Goal: Complete application form

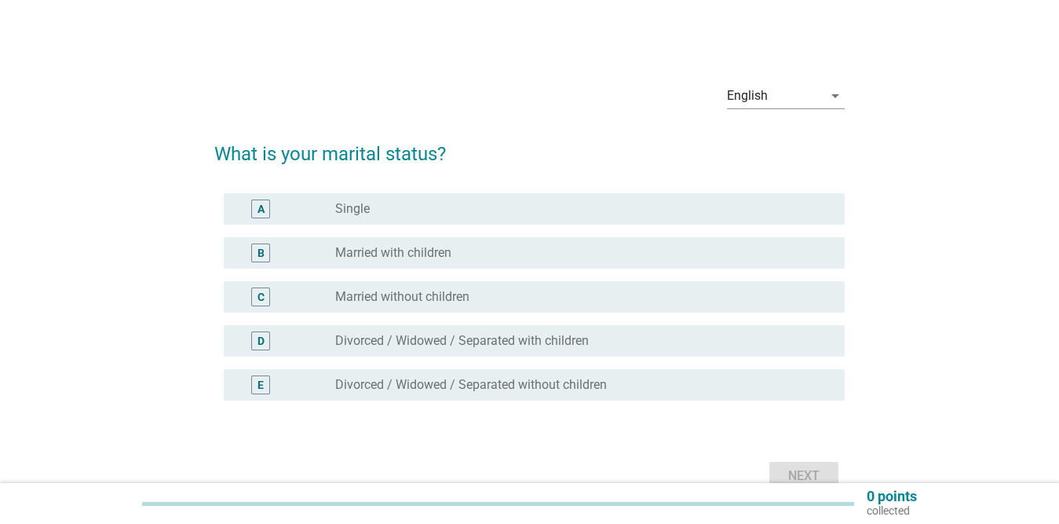
click at [382, 259] on label "Married with children" at bounding box center [393, 253] width 116 height 16
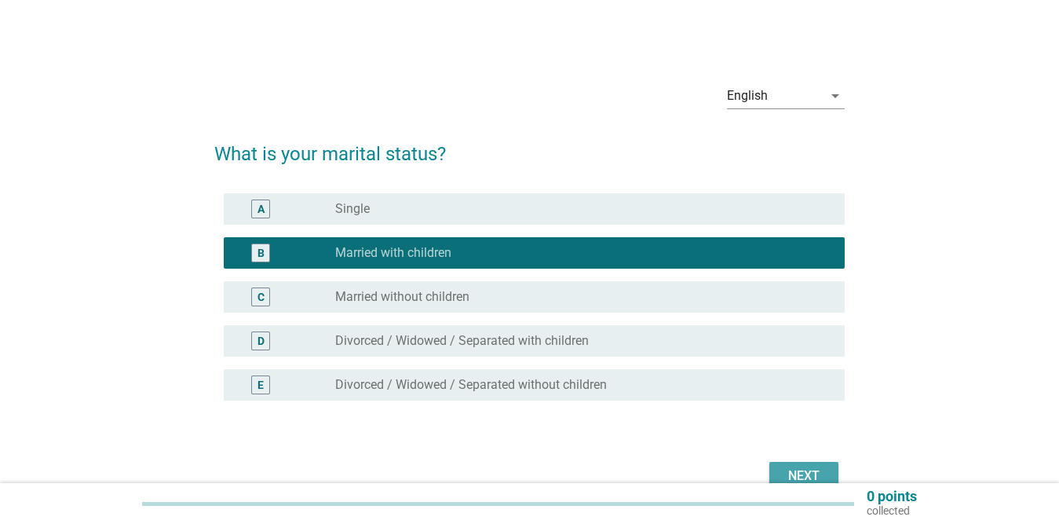
click at [795, 465] on button "Next" at bounding box center [803, 476] width 69 height 28
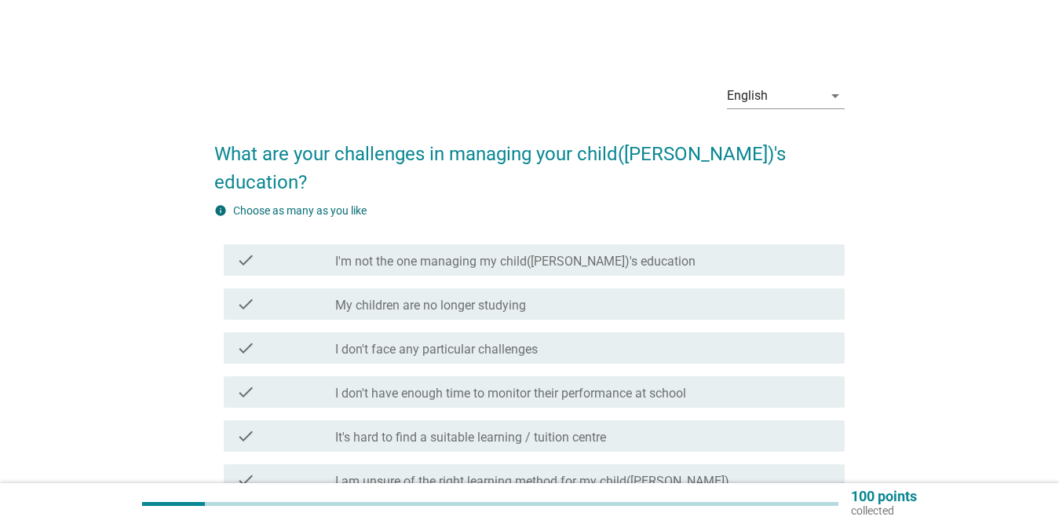
scroll to position [79, 0]
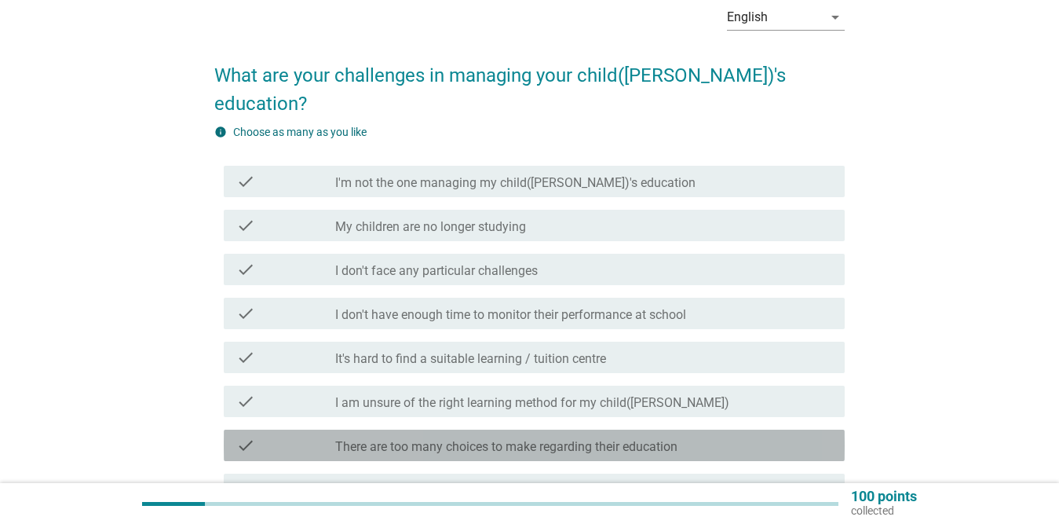
click at [494, 439] on label "There are too many choices to make regarding their education" at bounding box center [506, 447] width 342 height 16
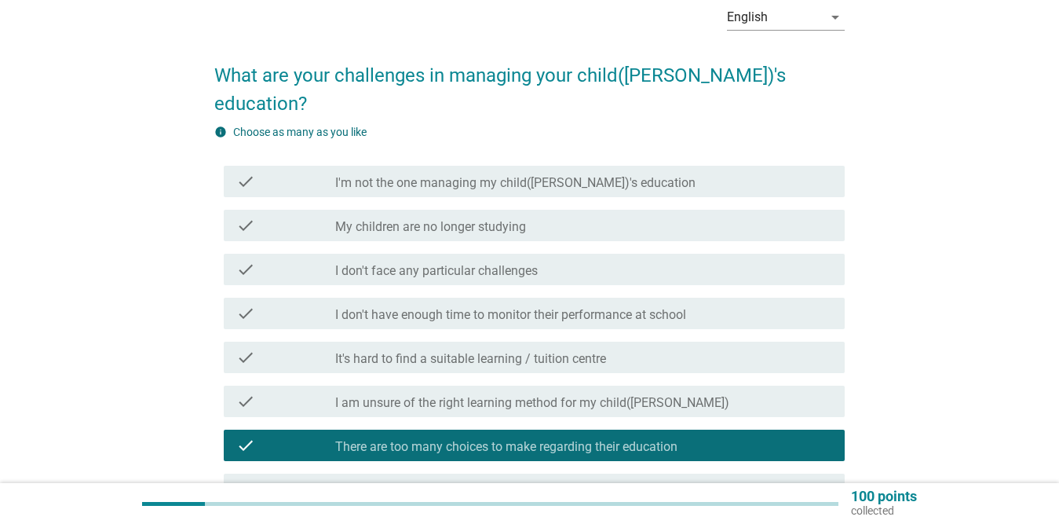
scroll to position [218, 0]
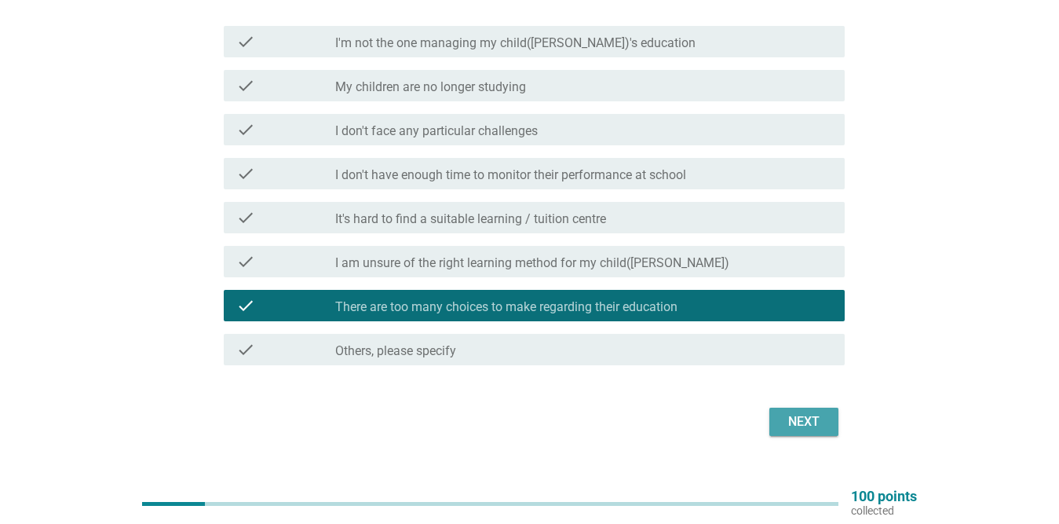
click at [785, 412] on div "Next" at bounding box center [804, 421] width 44 height 19
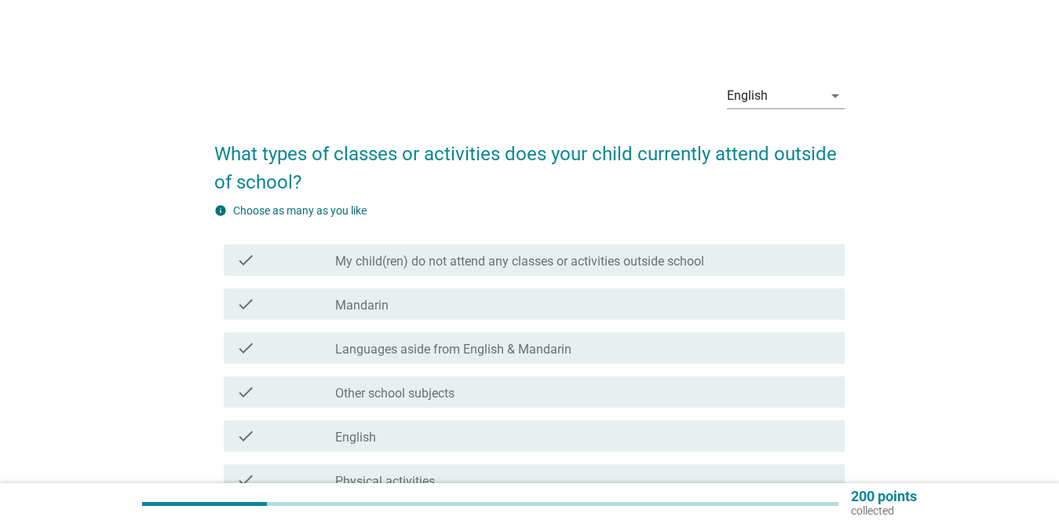
scroll to position [79, 0]
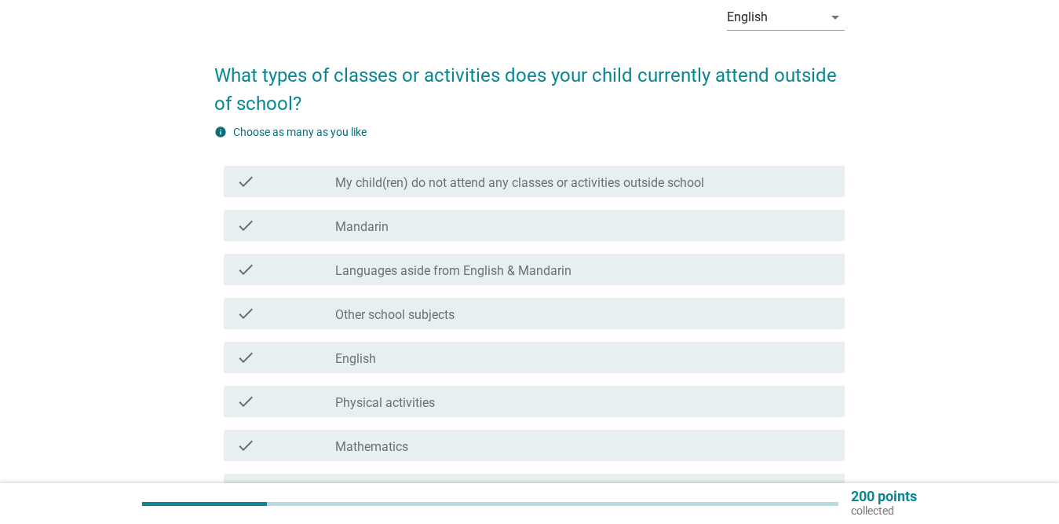
click at [722, 354] on div "check_box_outline_blank English" at bounding box center [583, 357] width 497 height 19
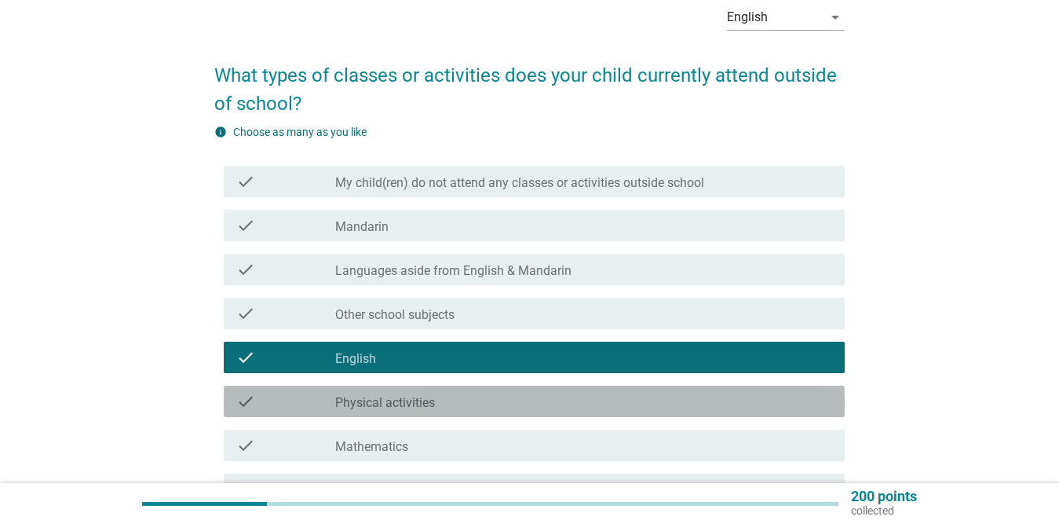
click at [700, 398] on div "check_box_outline_blank Physical activities" at bounding box center [583, 401] width 497 height 19
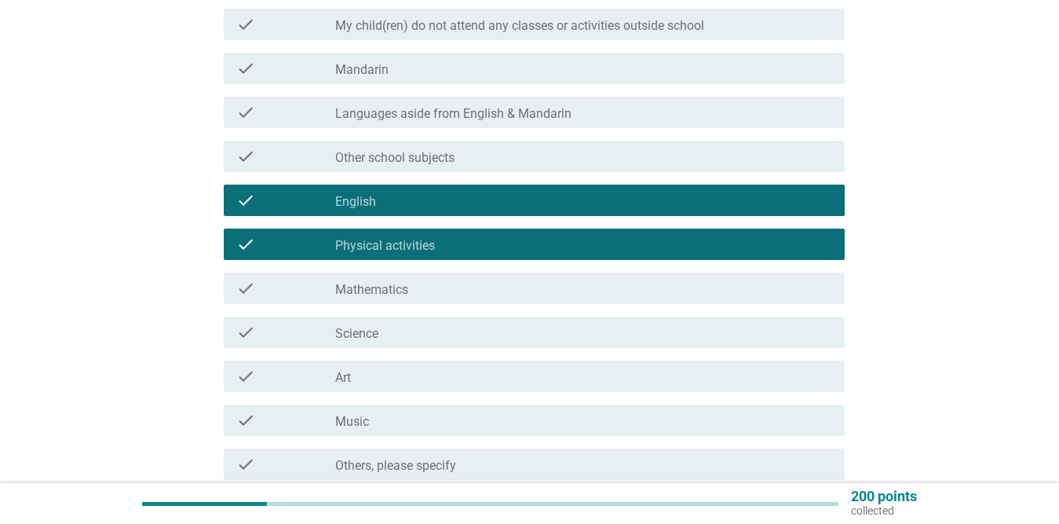
scroll to position [314, 0]
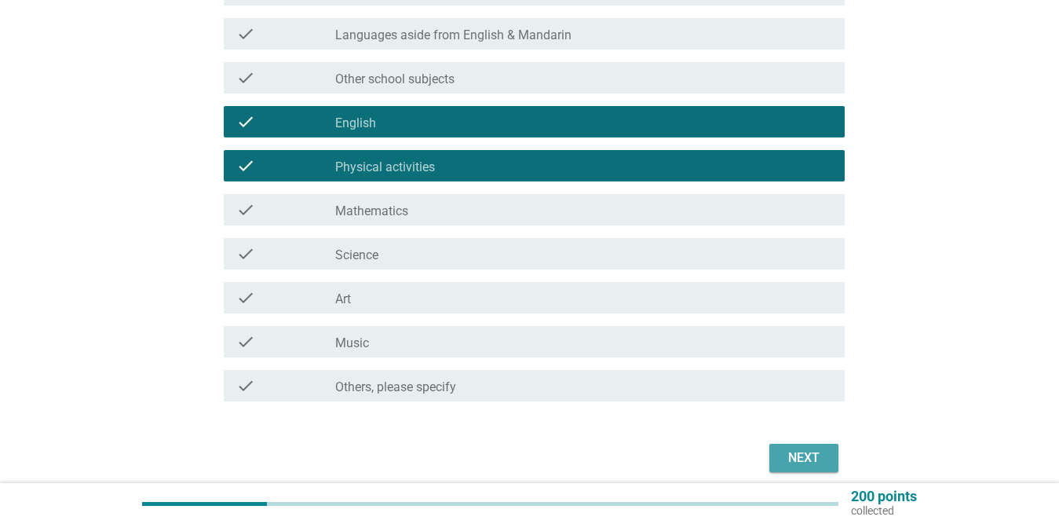
click at [828, 465] on button "Next" at bounding box center [803, 458] width 69 height 28
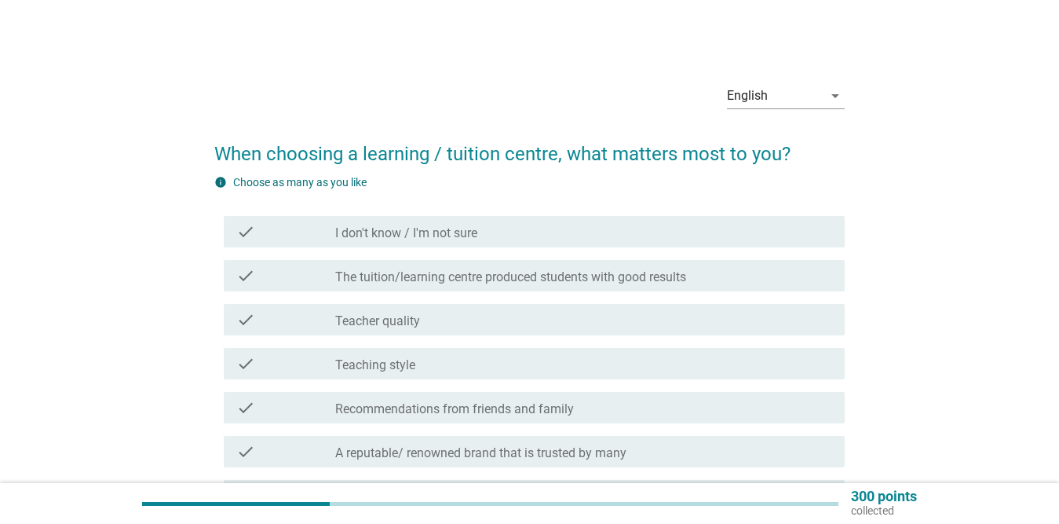
scroll to position [79, 0]
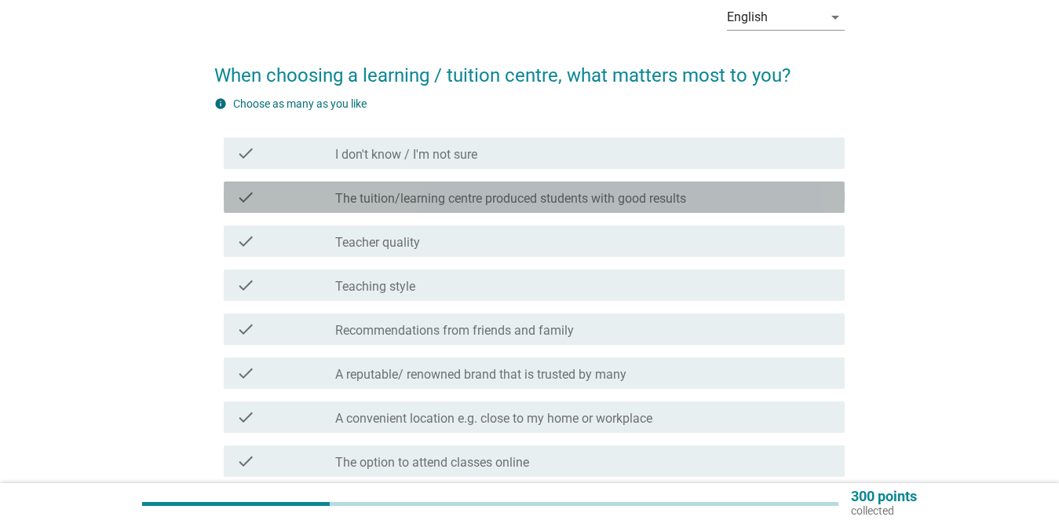
click at [710, 193] on div "check_box_outline_blank The tuition/learning centre produced students with good…" at bounding box center [583, 197] width 497 height 19
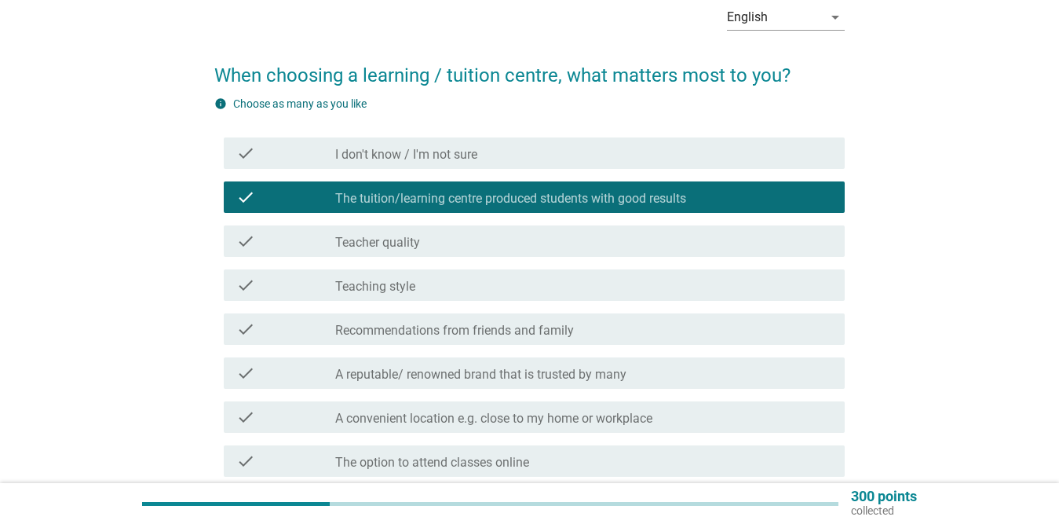
click at [780, 246] on div "check_box_outline_blank Teacher quality" at bounding box center [583, 241] width 497 height 19
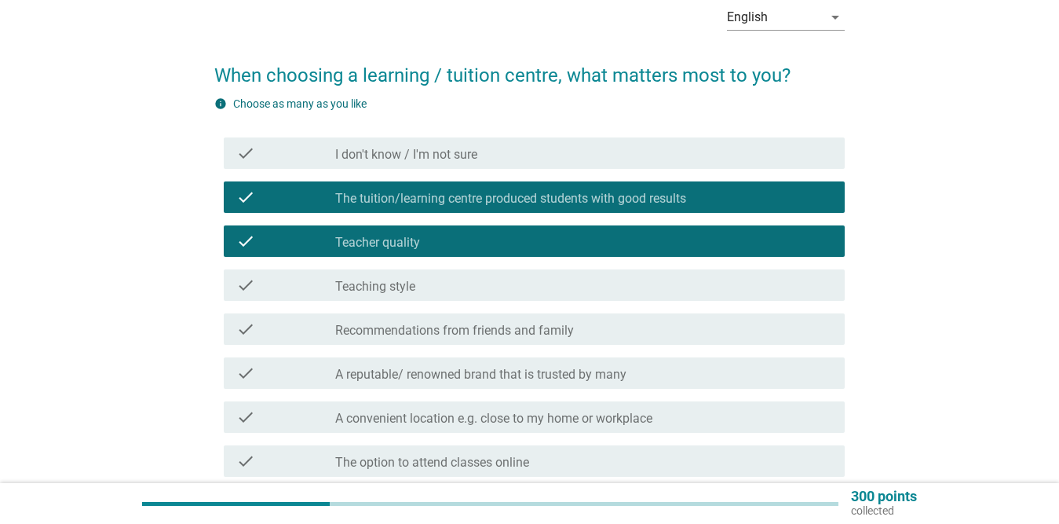
scroll to position [157, 0]
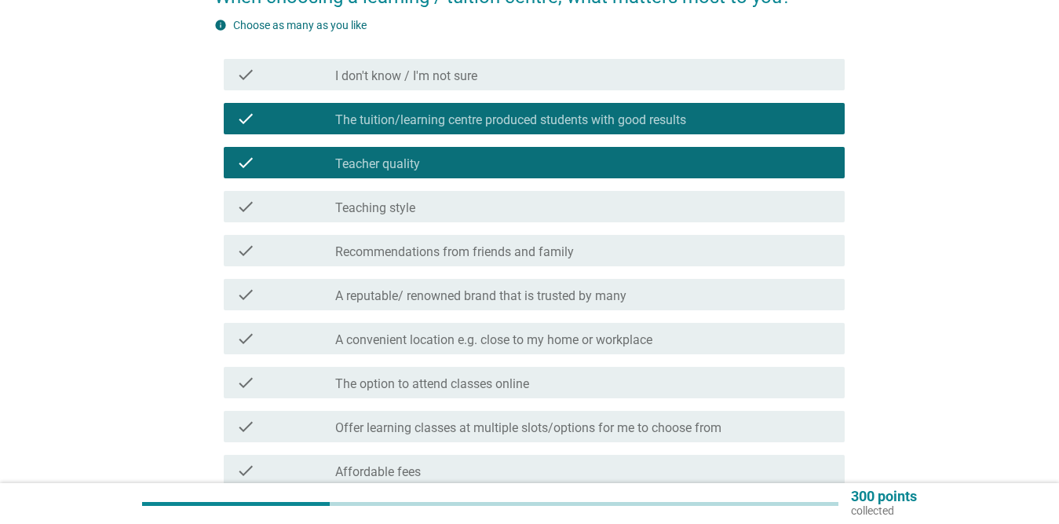
click at [781, 207] on div "check_box_outline_blank Teaching style" at bounding box center [583, 206] width 497 height 19
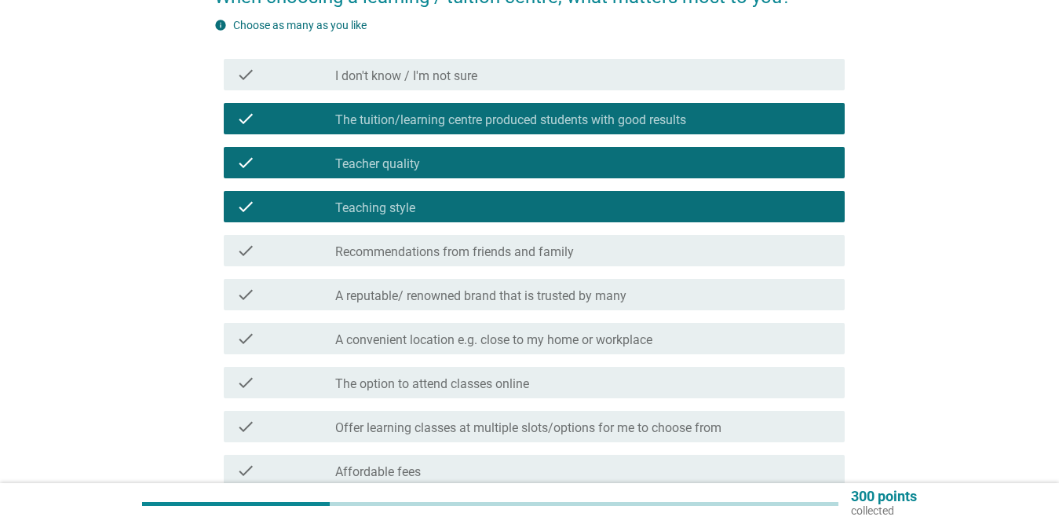
scroll to position [236, 0]
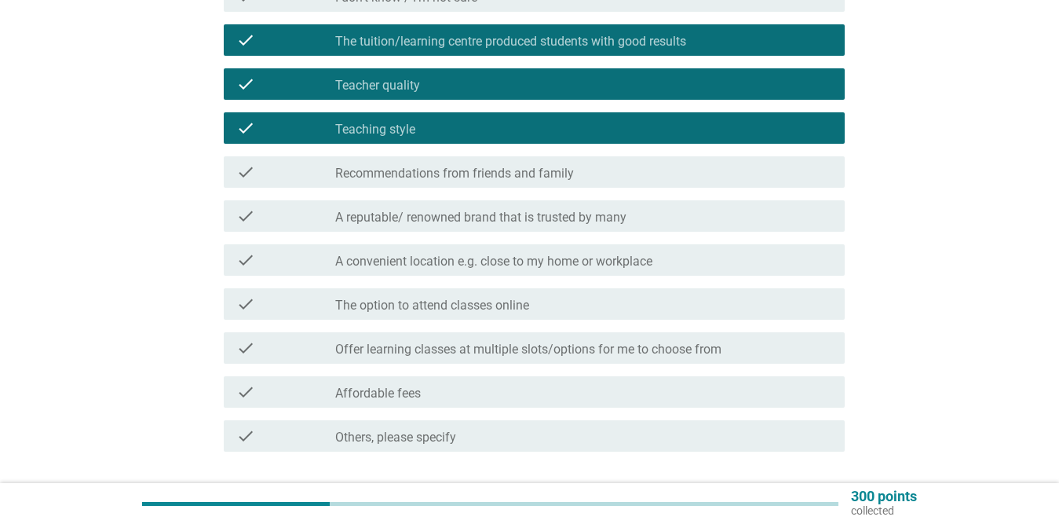
click at [819, 255] on div "check_box_outline_blank A convenient location e.g. close to my home or workplace" at bounding box center [583, 259] width 497 height 19
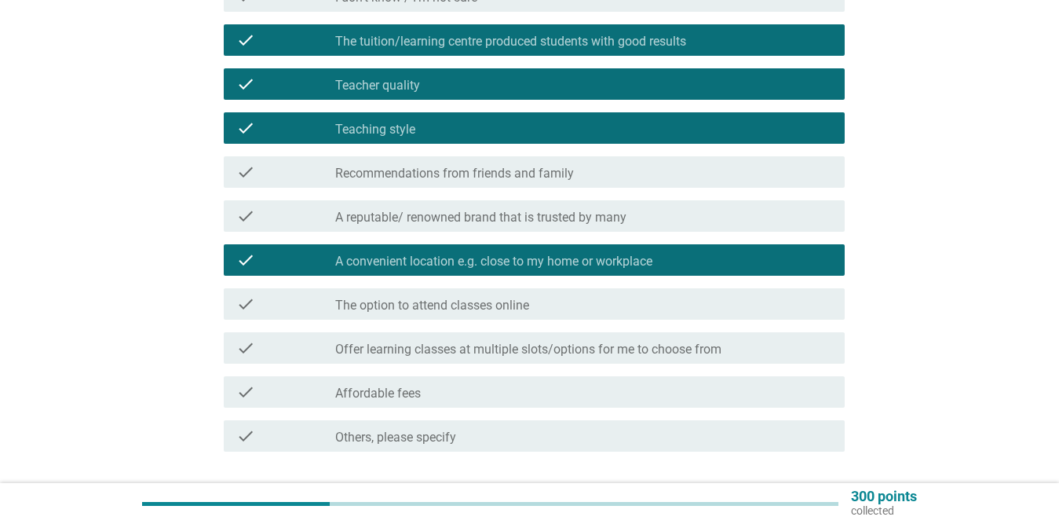
scroll to position [350, 0]
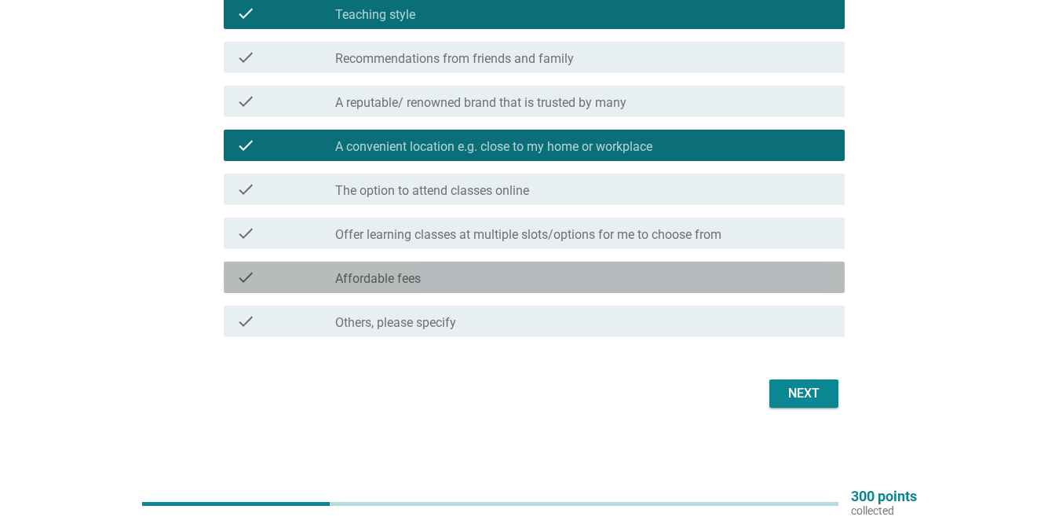
click at [759, 272] on div "check_box_outline_blank Affordable fees" at bounding box center [583, 277] width 497 height 19
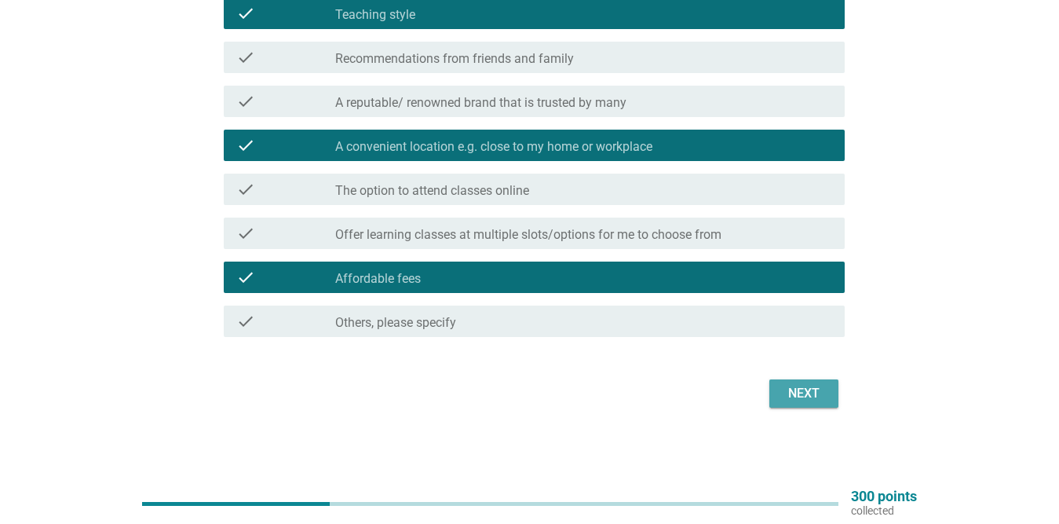
click at [795, 389] on div "Next" at bounding box center [804, 393] width 44 height 19
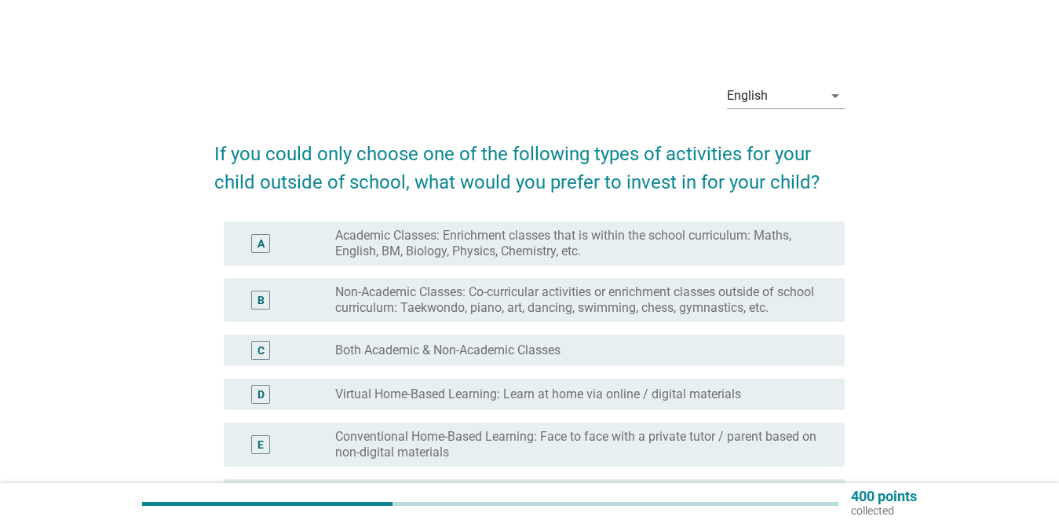
scroll to position [79, 0]
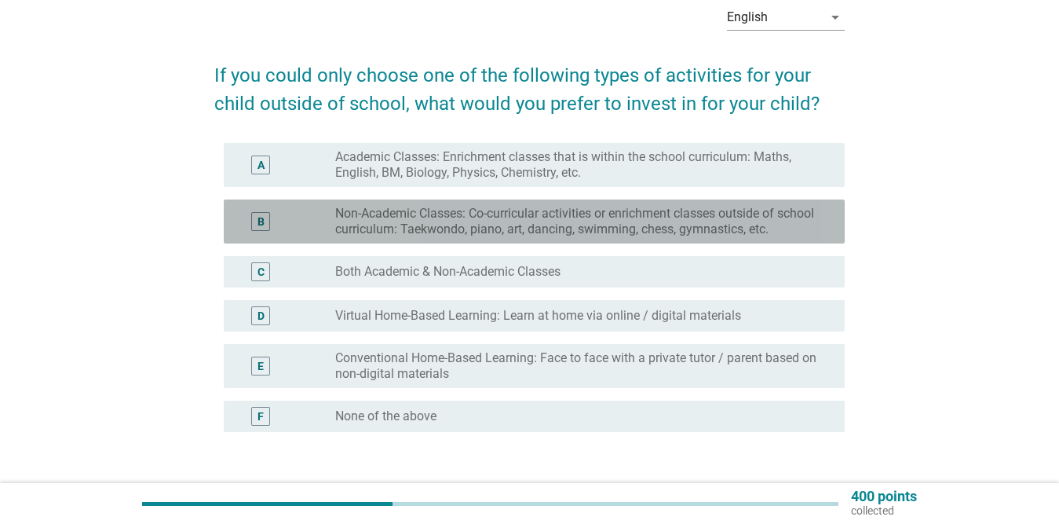
click at [416, 220] on label "Non-Academic Classes: Co-curricular activities or enrichment classes outside of…" at bounding box center [577, 221] width 484 height 31
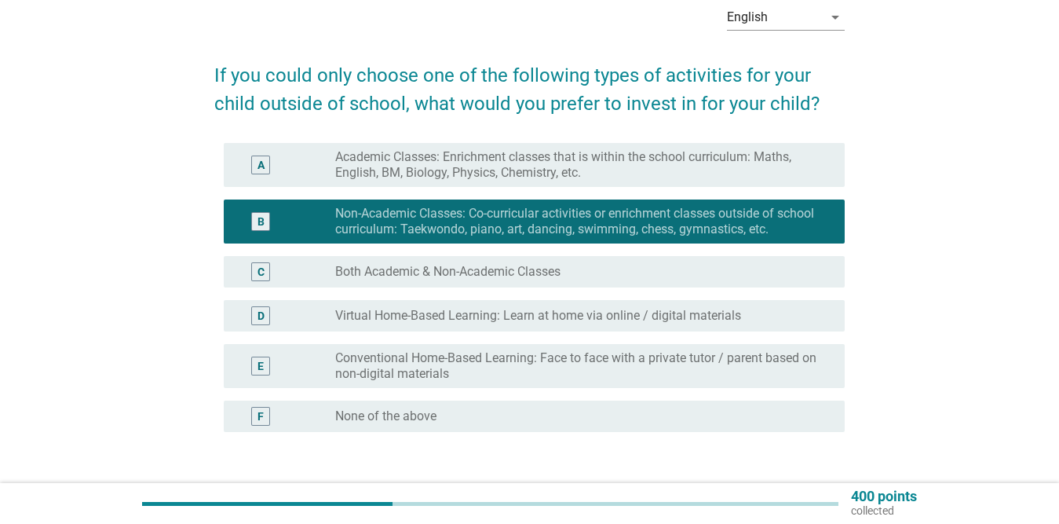
scroll to position [192, 0]
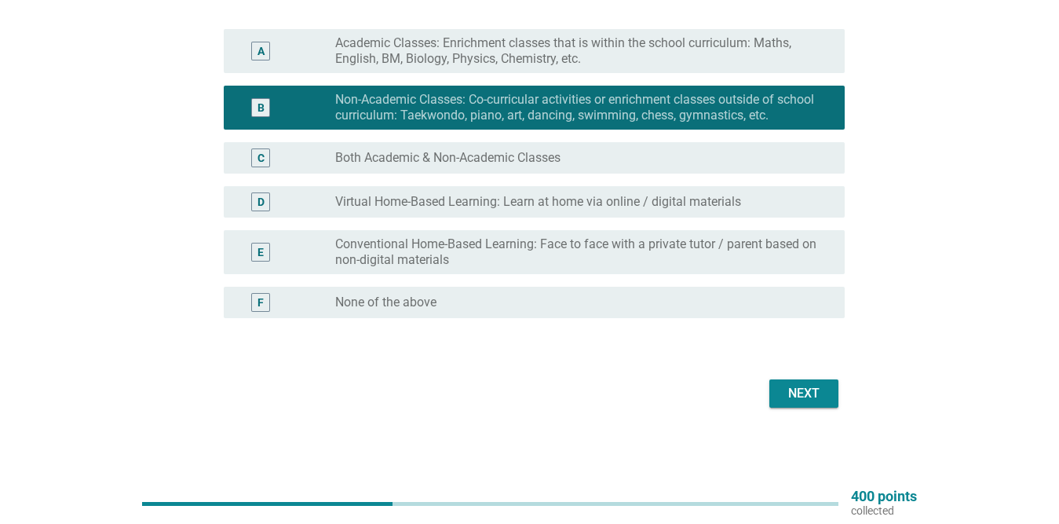
click at [808, 395] on div "Next" at bounding box center [804, 393] width 44 height 19
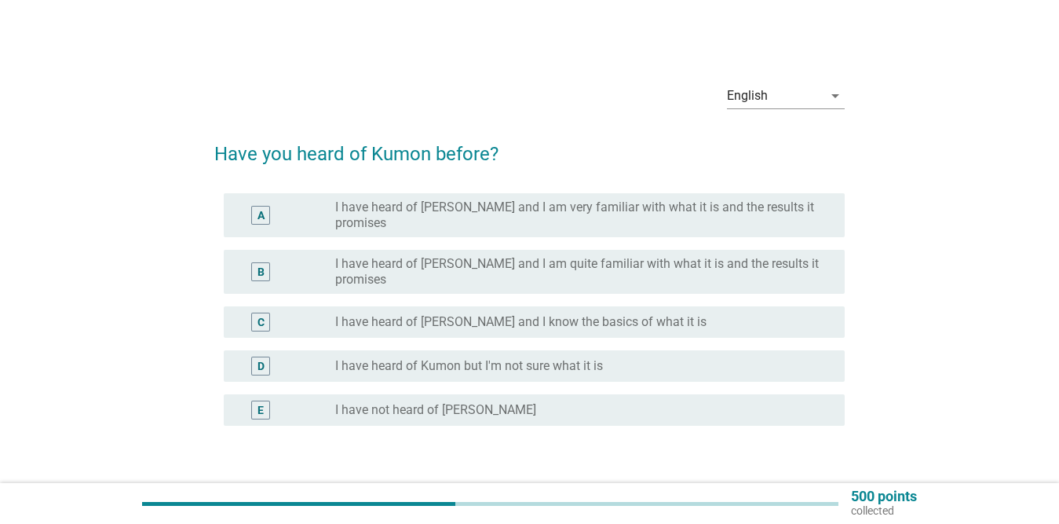
click at [482, 402] on div "radio_button_unchecked I have not heard of [PERSON_NAME]" at bounding box center [577, 410] width 484 height 16
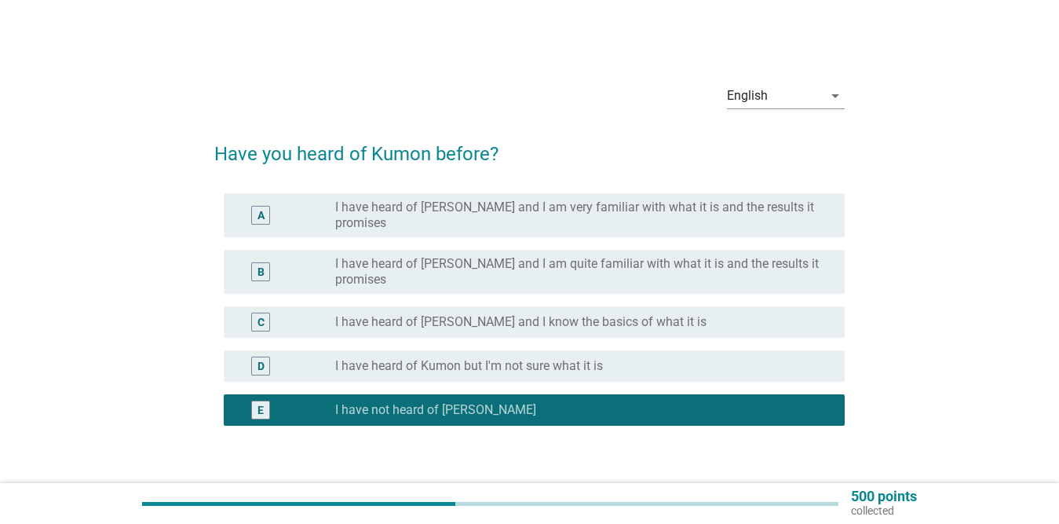
click at [778, 487] on button "Next" at bounding box center [803, 501] width 69 height 28
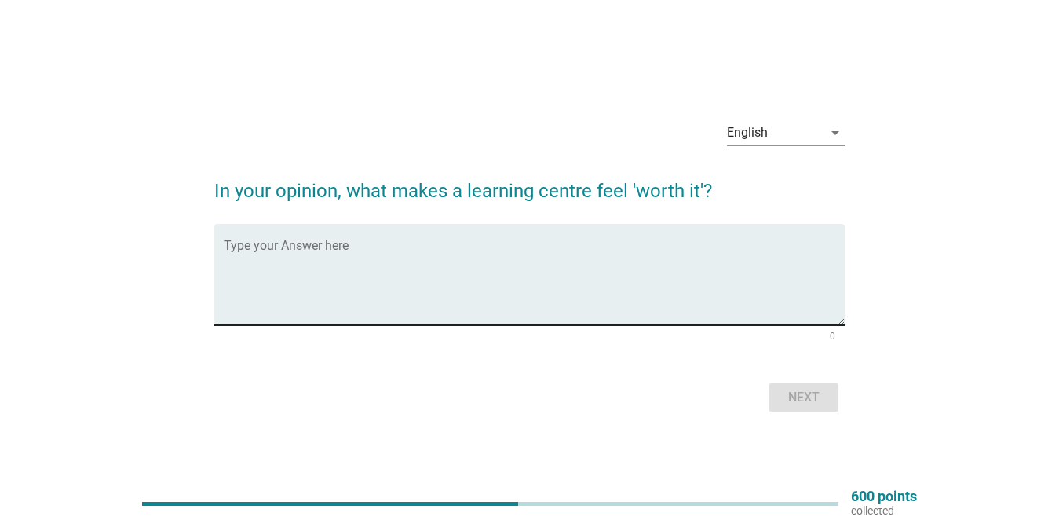
click at [491, 279] on textarea "Type your Answer here" at bounding box center [534, 284] width 621 height 82
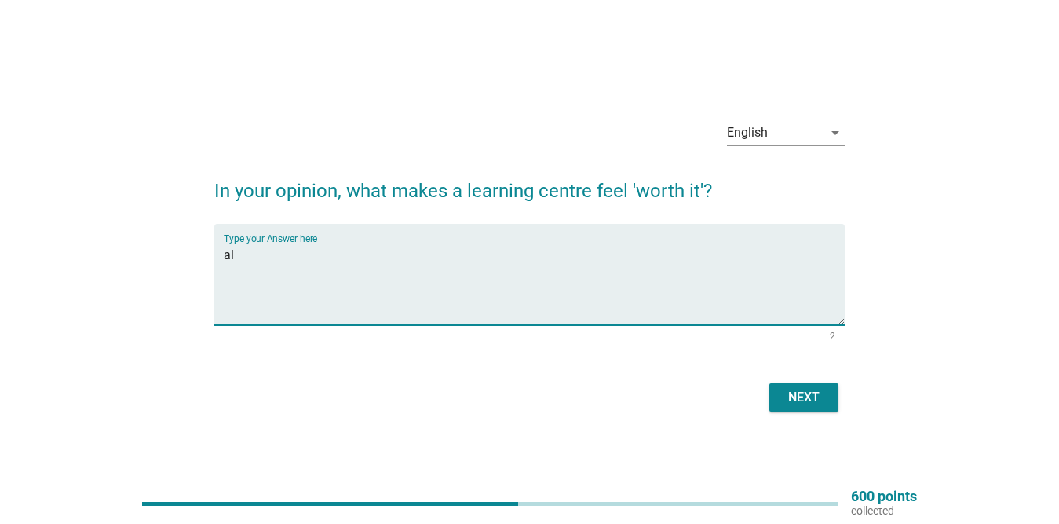
type textarea "a"
type textarea "fees involves in parity with what my child learned"
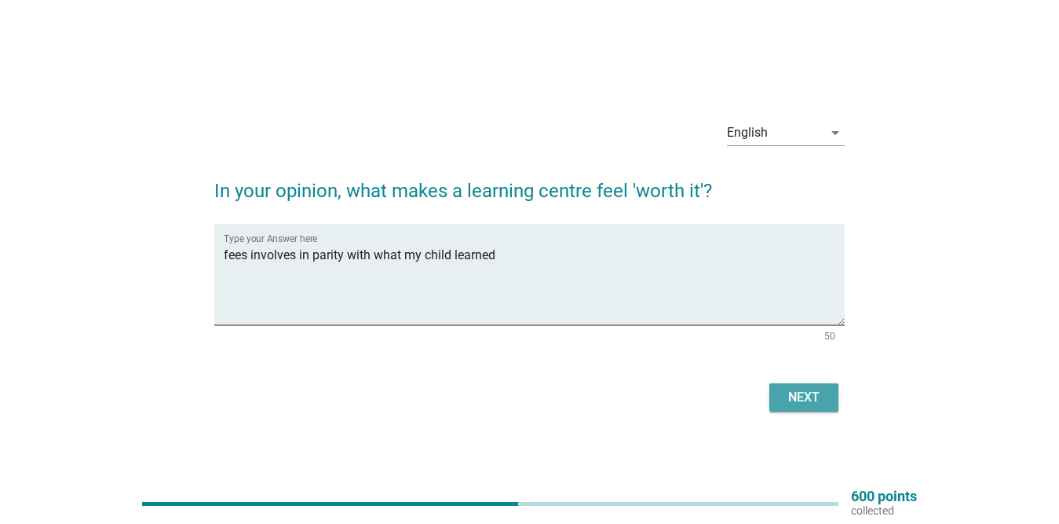
click at [792, 400] on div "Next" at bounding box center [804, 397] width 44 height 19
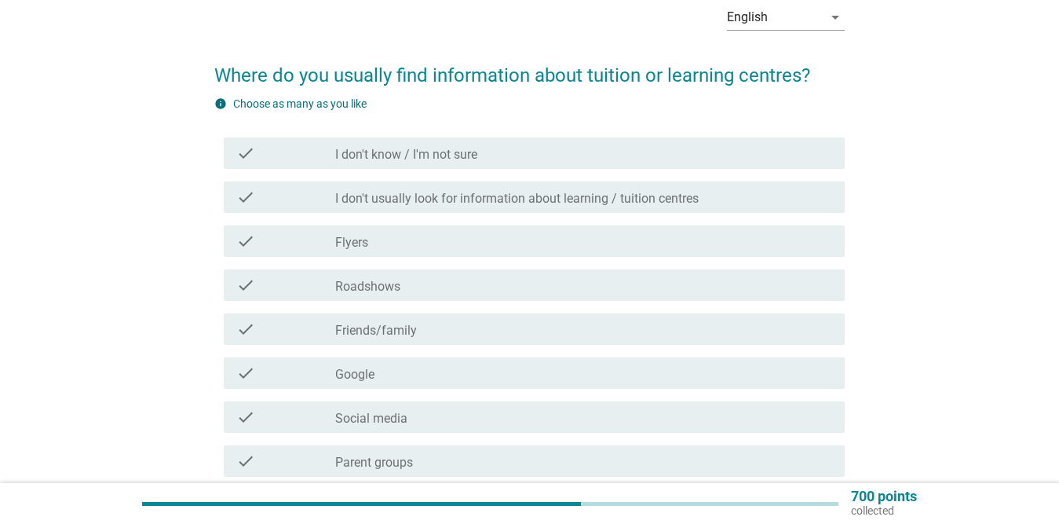
scroll to position [157, 0]
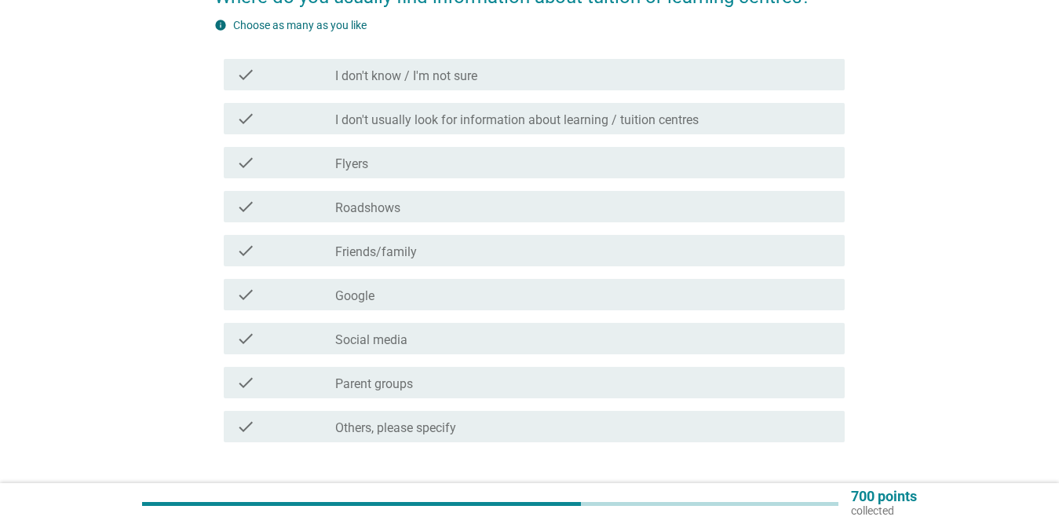
click at [471, 380] on div "check_box_outline_blank Parent groups" at bounding box center [583, 382] width 497 height 19
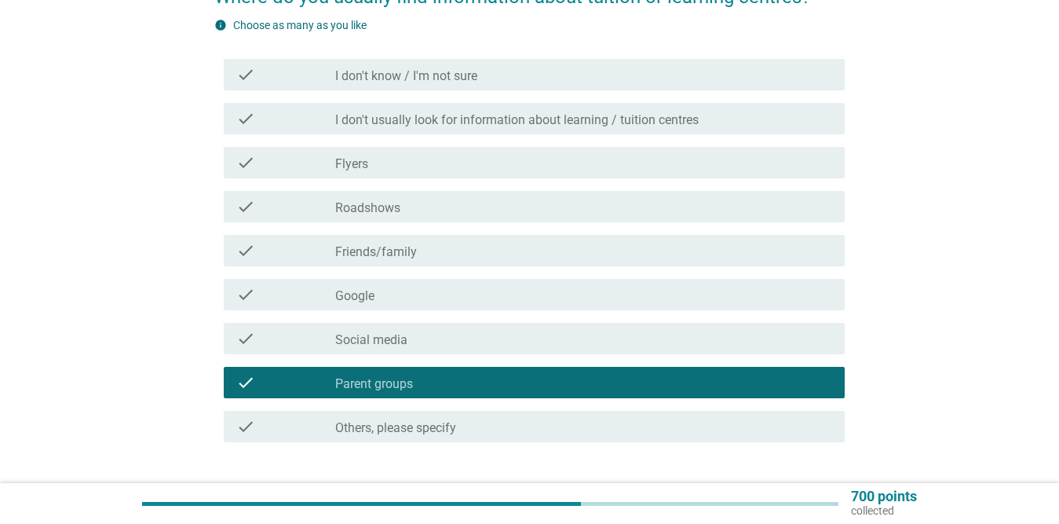
scroll to position [262, 0]
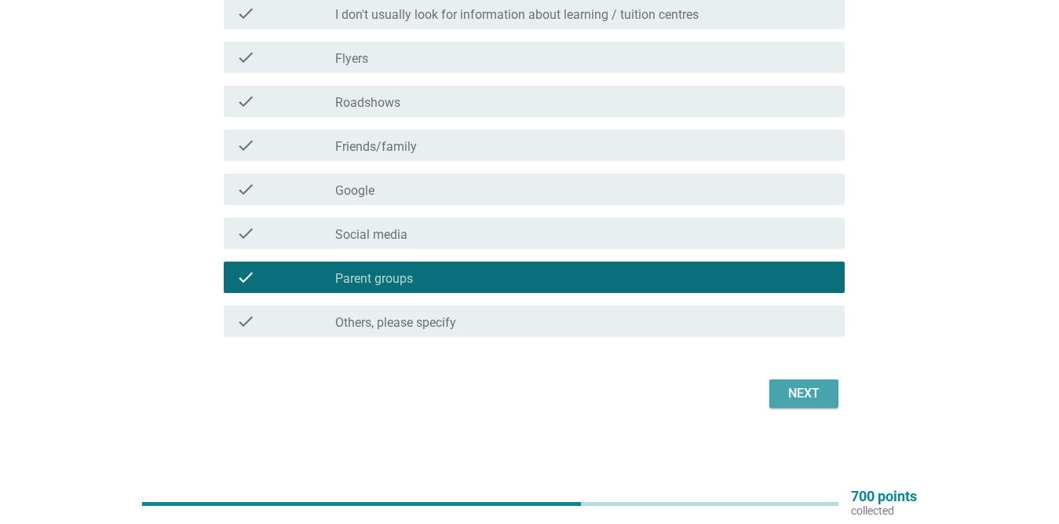
click at [802, 394] on div "Next" at bounding box center [804, 393] width 44 height 19
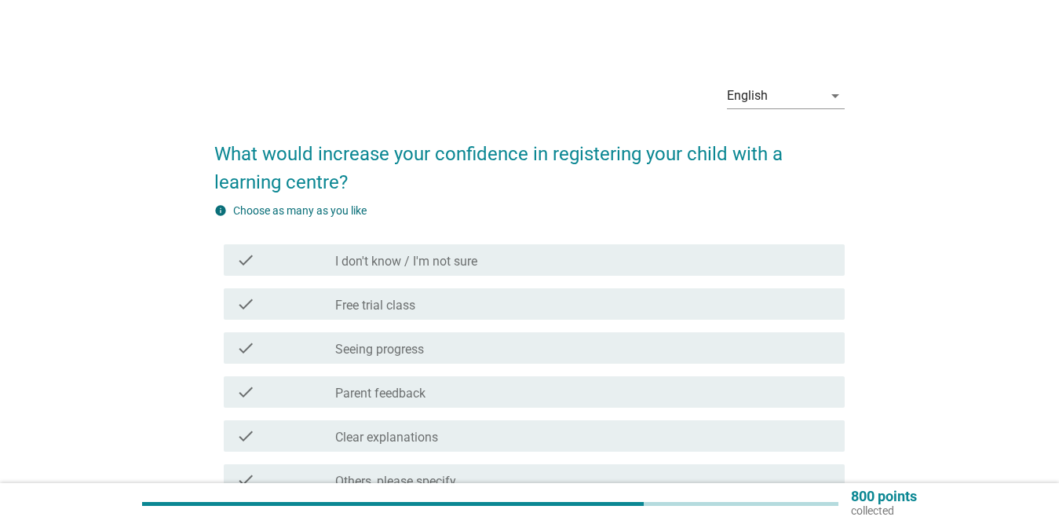
scroll to position [157, 0]
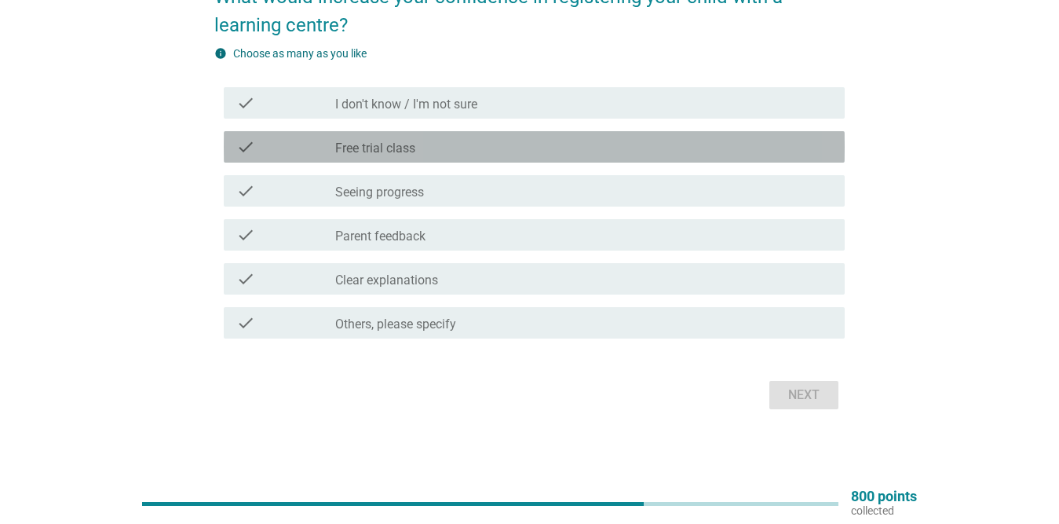
click at [546, 142] on div "check_box_outline_blank Free trial class" at bounding box center [583, 146] width 497 height 19
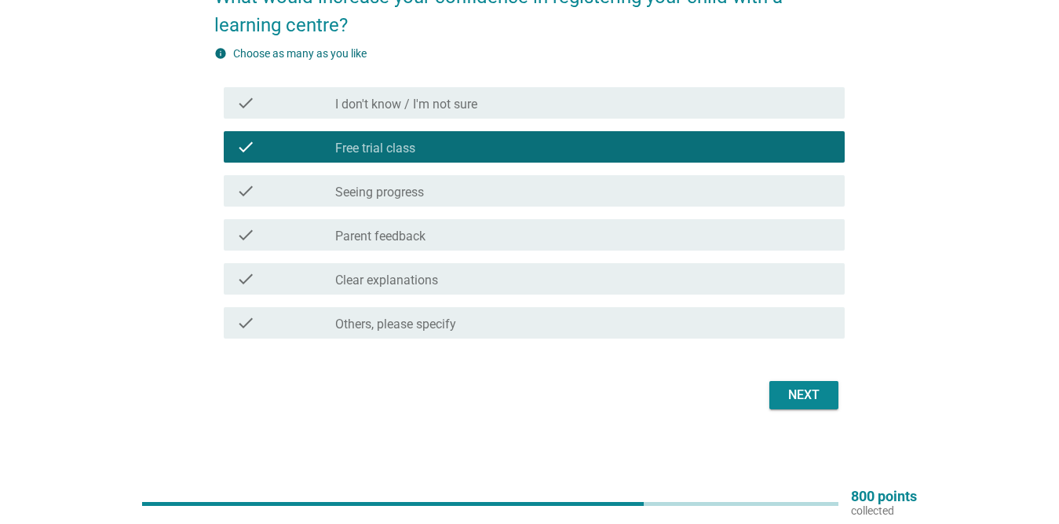
click at [790, 391] on div "Next" at bounding box center [804, 395] width 44 height 19
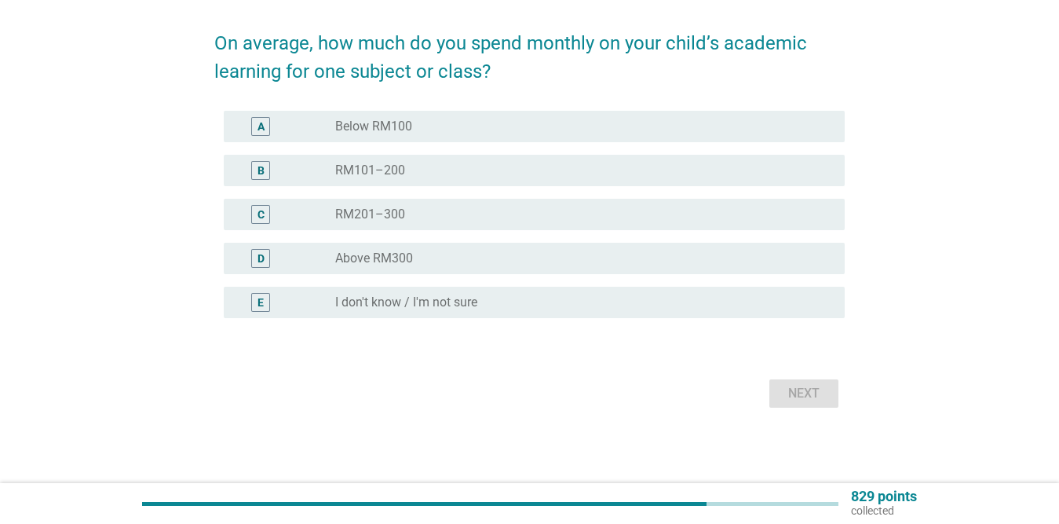
scroll to position [0, 0]
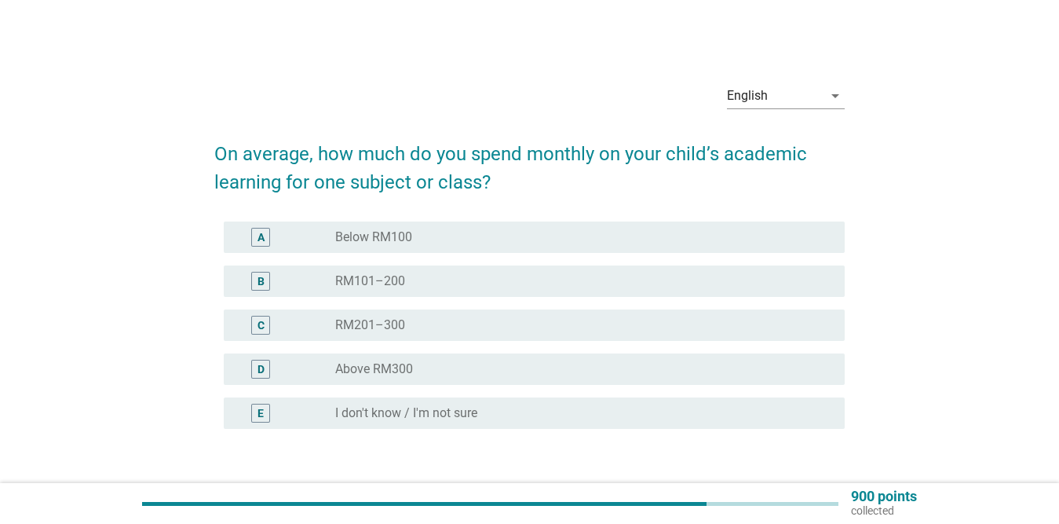
click at [605, 375] on div "radio_button_unchecked Above RM300" at bounding box center [577, 369] width 484 height 16
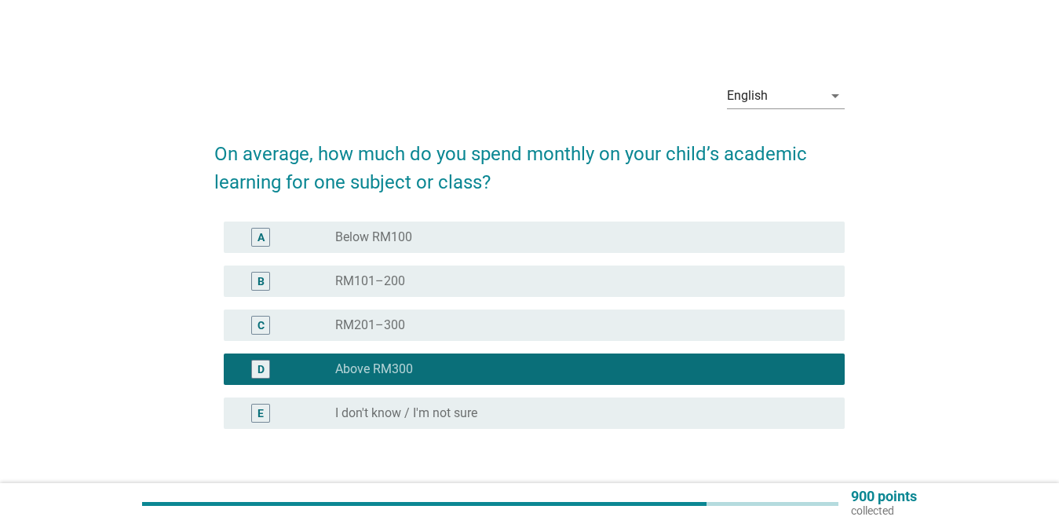
scroll to position [111, 0]
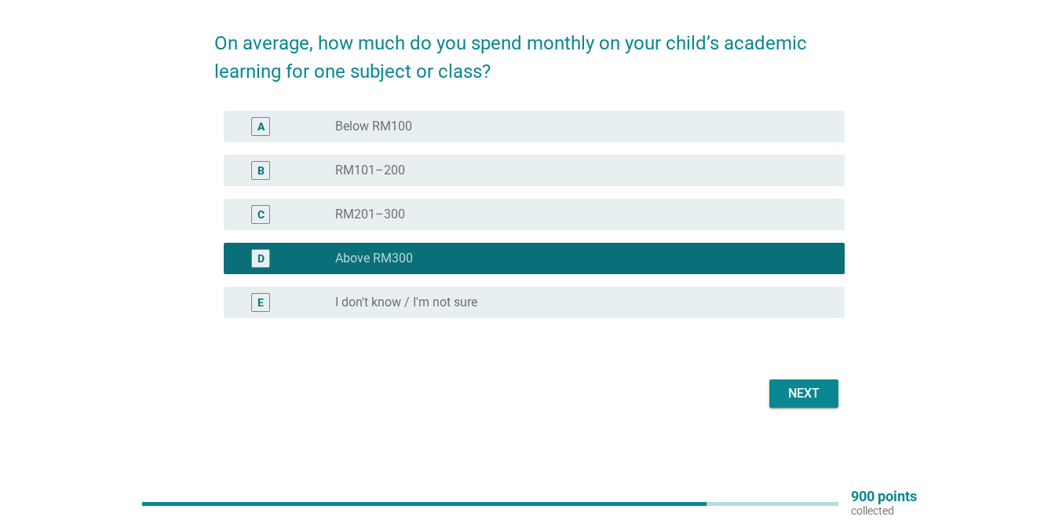
click at [785, 389] on div "Next" at bounding box center [804, 393] width 44 height 19
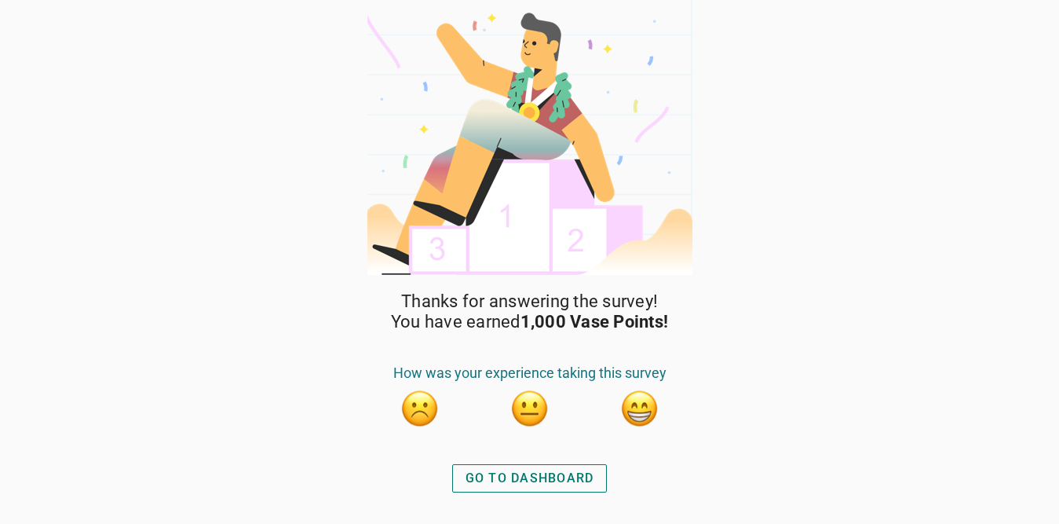
click at [525, 479] on div "GO TO DASHBOARD" at bounding box center [530, 478] width 129 height 19
